Goal: Information Seeking & Learning: Learn about a topic

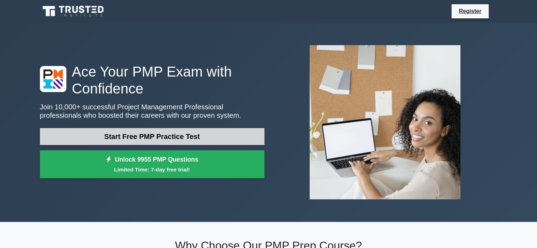
click at [168, 137] on link "Start Free PMP Practice Test" at bounding box center [152, 136] width 225 height 17
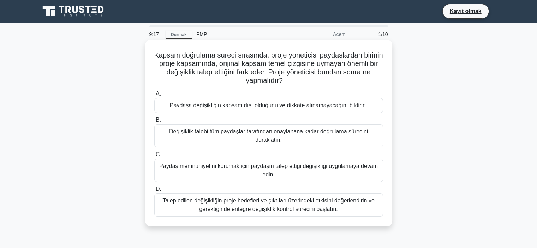
click at [324, 203] on font "Talep edilen değişikliğin proje hedefleri ve çıktıları üzerindeki etkisini değe…" at bounding box center [269, 205] width 212 height 14
click at [154, 192] on input "D. Talep edilen değişikliğin proje hedefleri ve çıktıları üzerindeki etkisini d…" at bounding box center [154, 189] width 0 height 5
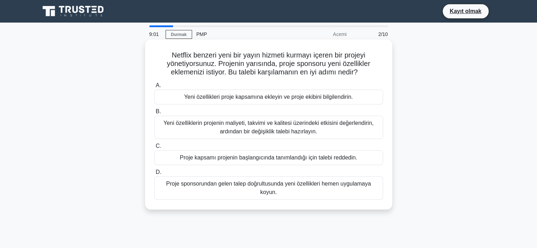
click at [307, 130] on font "Yeni özelliklerin projenin maliyeti, takvimi ve kalitesi üzerindeki etkisini de…" at bounding box center [269, 127] width 210 height 14
click at [154, 114] on input "B. Yeni özelliklerin projenin maliyeti, takvimi ve kalitesi üzerindeki etkisini…" at bounding box center [154, 112] width 0 height 5
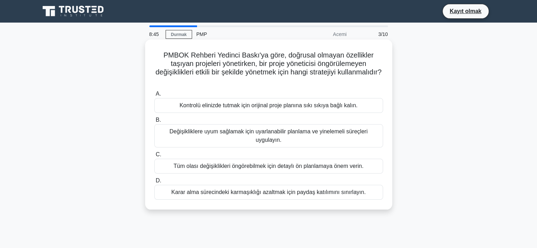
click at [309, 137] on font "Değişikliklere uyum sağlamak için uyarlanabilir planlama ve yinelemeli süreçler…" at bounding box center [269, 136] width 223 height 17
click at [154, 123] on input "B. Değişikliklere uyum sağlamak için uyarlanabilir planlama ve yinelemeli süreç…" at bounding box center [154, 120] width 0 height 5
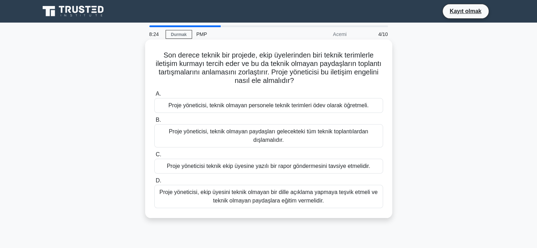
click at [289, 199] on font "Proje yöneticisi, ekip üyesini teknik olmayan bir dille açıklama yapmaya teşvik…" at bounding box center [268, 196] width 218 height 14
click at [154, 183] on input "D. Proje yöneticisi, ekip üyesini teknik olmayan bir dille açıklama yapmaya teş…" at bounding box center [154, 181] width 0 height 5
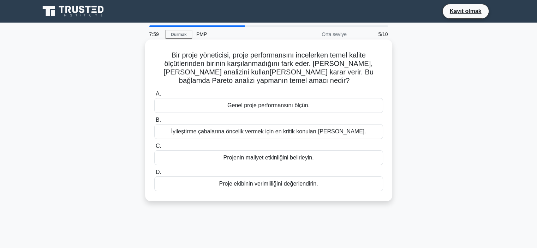
click at [319, 134] on font "İyileştirme çabalarına öncelik vermek için en kritik konuları belirleyin." at bounding box center [268, 132] width 195 height 6
click at [154, 123] on input "B. İyileştirme çabalarına öncelik vermek için en kritik konuları belirleyin." at bounding box center [154, 120] width 0 height 5
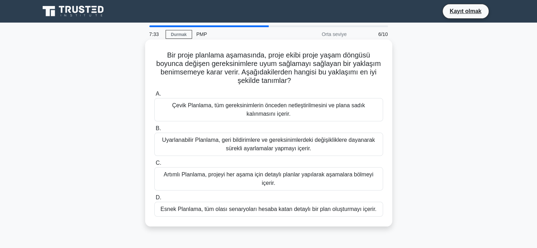
click at [321, 141] on font "Uyarlanabilir Planlama, geri bildirimlere ve gereksinimlerdeki değişikliklere d…" at bounding box center [268, 144] width 213 height 14
click at [154, 131] on input "B. Uyarlanabilir Planlama, geri bildirimlere ve gereksinimlerdeki değişiklikler…" at bounding box center [154, 128] width 0 height 5
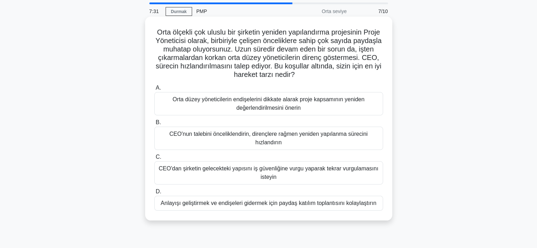
scroll to position [35, 0]
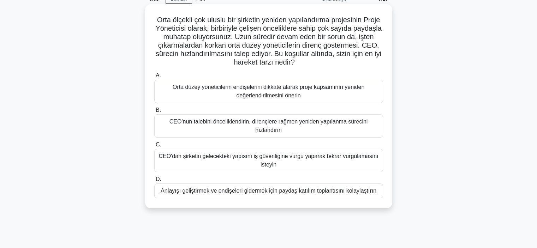
click at [307, 87] on font "Orta düzey yöneticilerin endişelerini dikkate alarak proje kapsamının yeniden d…" at bounding box center [269, 91] width 192 height 14
click at [154, 78] on input "A. Orta düzey yöneticilerin endişelerini dikkate alarak proje kapsamının yenide…" at bounding box center [154, 75] width 0 height 5
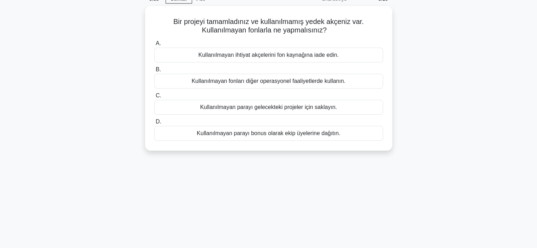
scroll to position [0, 0]
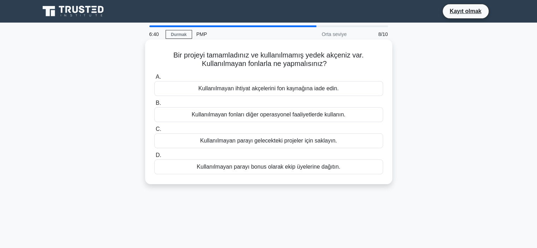
click at [314, 116] on font "Kullanılmayan fonları diğer operasyonel faaliyetlerde kullanın." at bounding box center [269, 115] width 154 height 6
click at [154, 106] on input "B. Kullanılmayan fonları diğer operasyonel faaliyetlerde kullanın." at bounding box center [154, 103] width 0 height 5
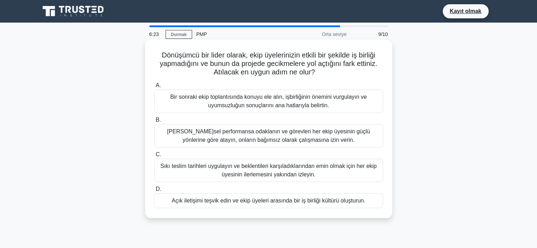
click at [343, 205] on font "Açık iletişimi teşvik edin ve ekip üyeleri arasında bir iş birliği kültürü oluş…" at bounding box center [269, 201] width 194 height 8
click at [154, 192] on input "D. Açık iletişimi teşvik edin ve ekip üyeleri arasında bir iş birliği kültürü o…" at bounding box center [154, 189] width 0 height 5
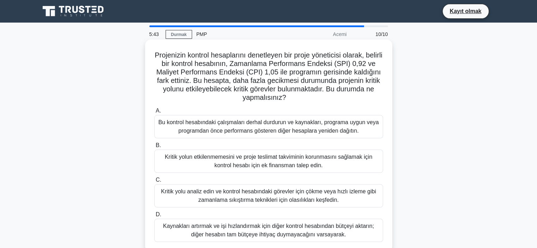
click at [348, 132] on font "Bu kontrol hesabındaki çalışmaları derhal durdurun ve kaynakları, programa uygu…" at bounding box center [268, 126] width 220 height 14
click at [154, 113] on input "A. Bu kontrol hesabındaki çalışmaları derhal durdurun ve kaynakları, programa u…" at bounding box center [154, 111] width 0 height 5
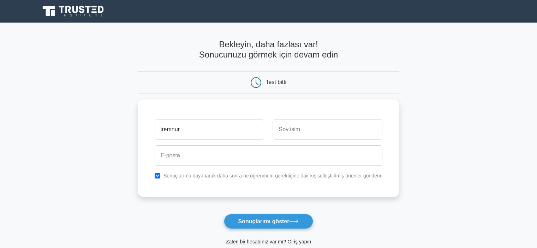
type input "iremnur"
type input "sağlam"
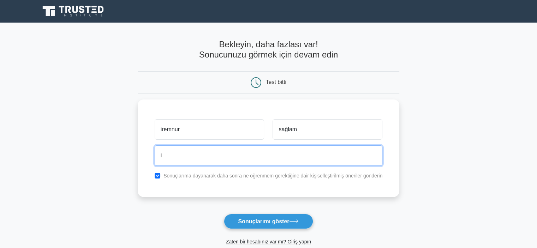
type input "iremnursaglm@gmail.com"
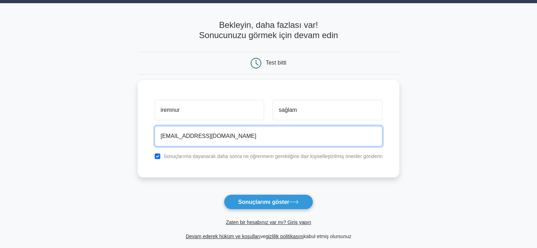
scroll to position [35, 0]
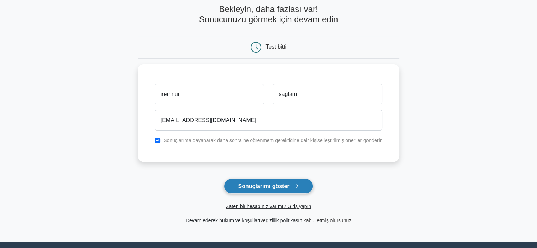
click at [301, 187] on button "Sonuçlarımı göster" at bounding box center [269, 186] width 90 height 15
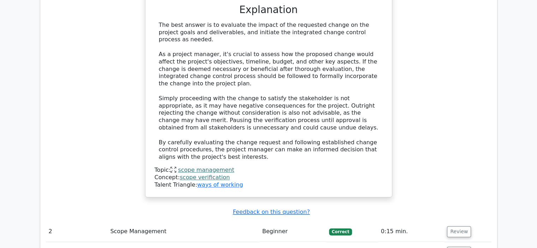
scroll to position [989, 0]
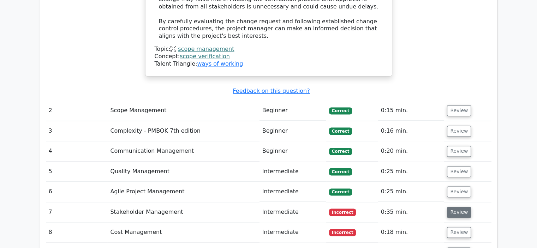
click at [463, 207] on button "Review" at bounding box center [459, 212] width 24 height 11
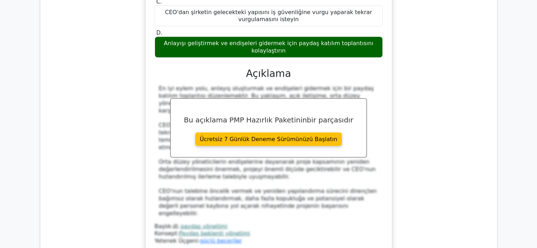
scroll to position [1448, 0]
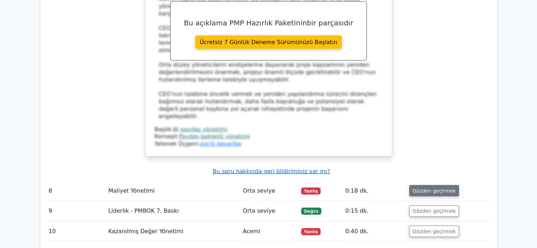
click at [428, 185] on button "Gözden geçirmek" at bounding box center [434, 190] width 50 height 11
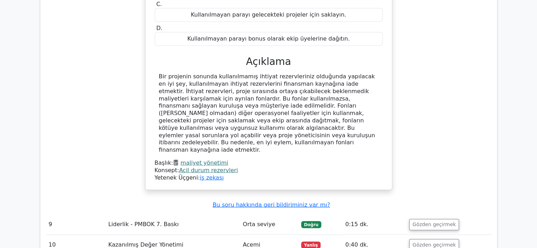
scroll to position [1731, 0]
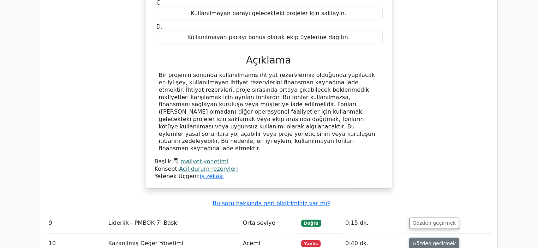
click at [434, 241] on font "Gözden geçirmek" at bounding box center [434, 244] width 43 height 6
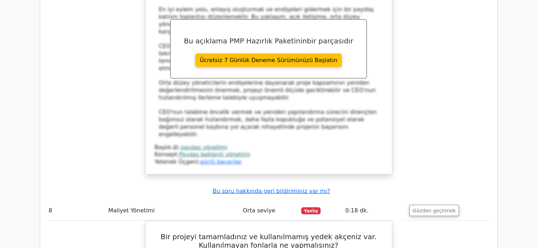
scroll to position [1342, 0]
